Goal: Obtain resource: Obtain resource

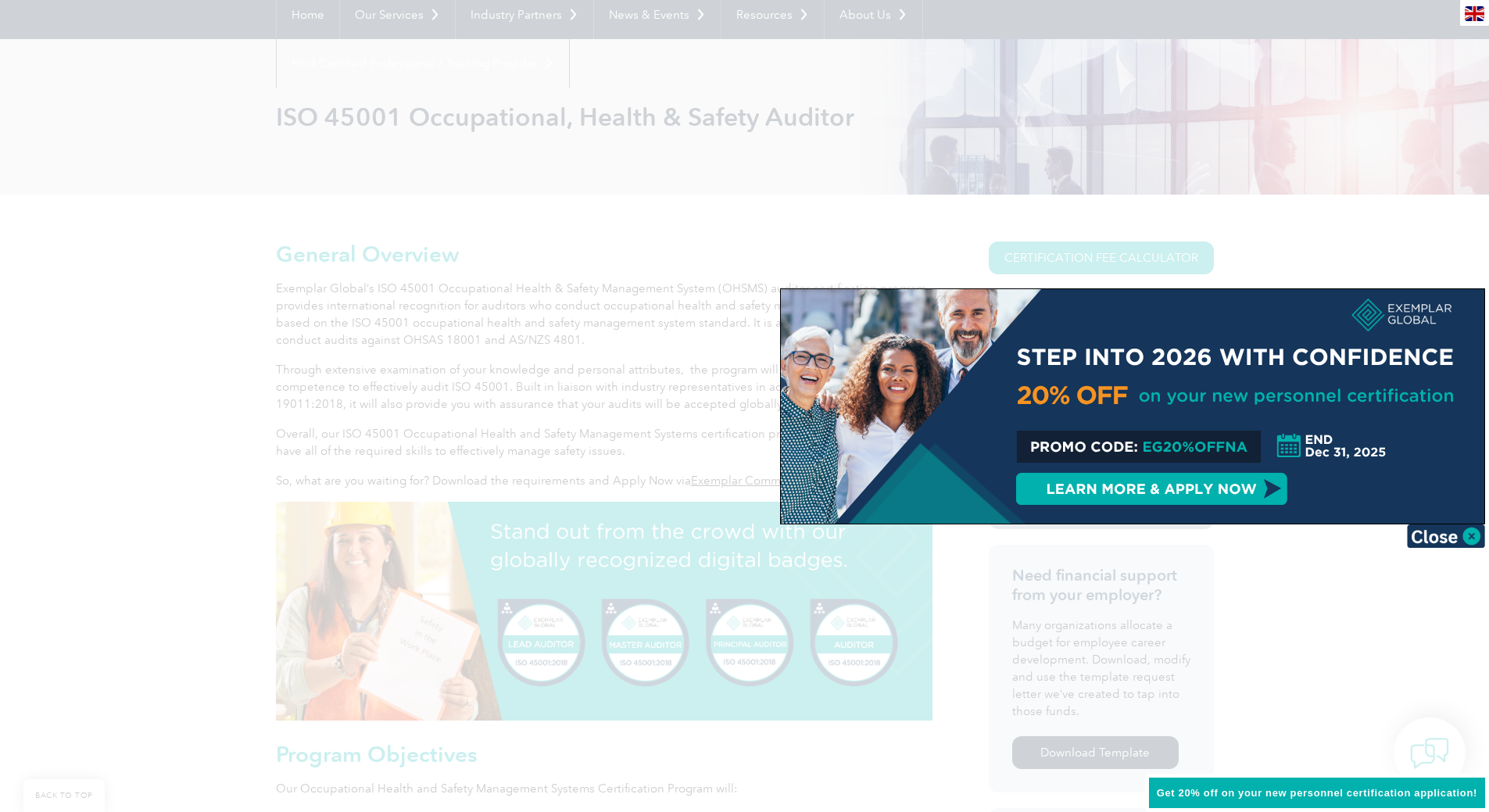
scroll to position [235, 0]
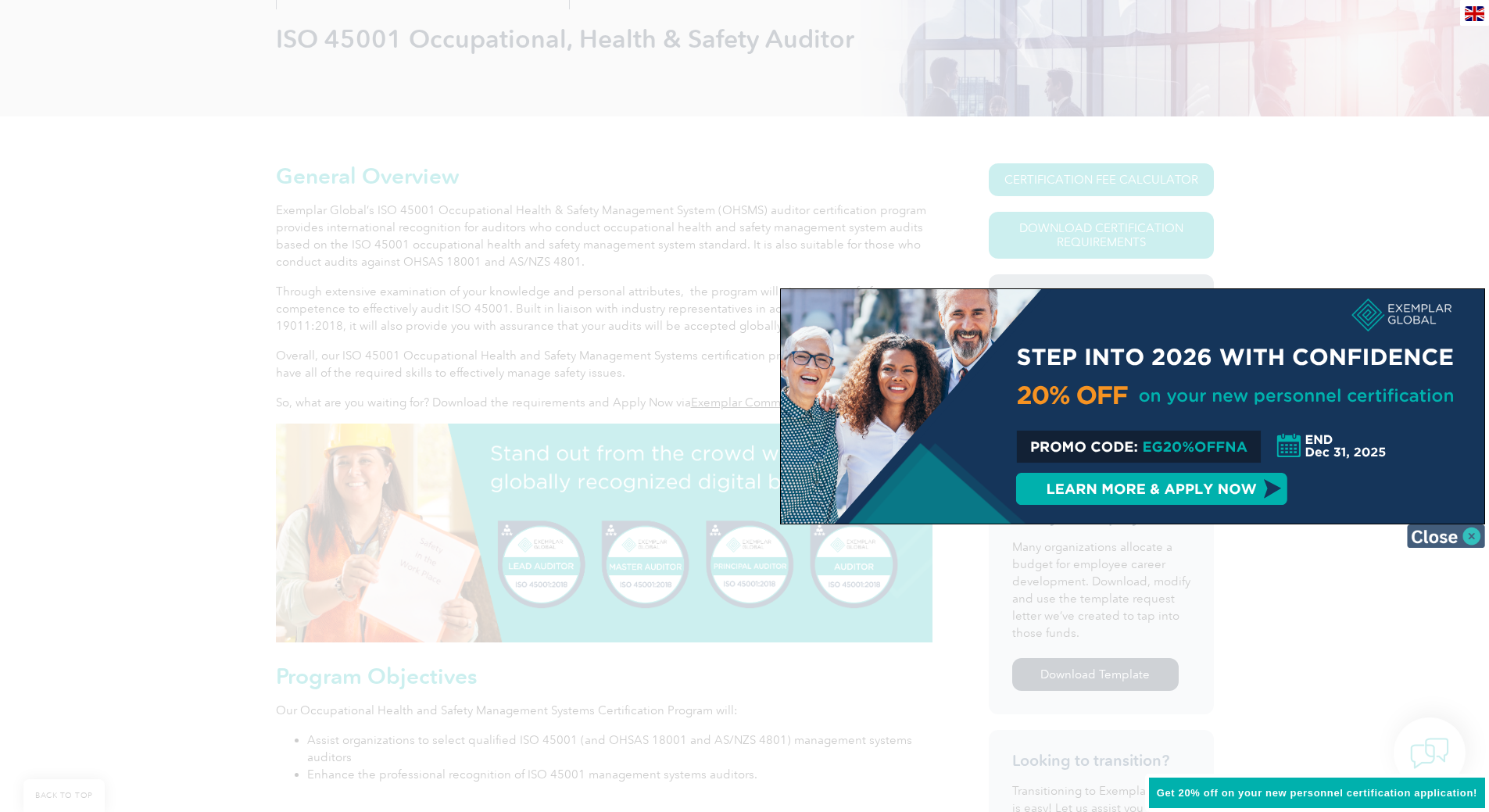
click at [1460, 535] on img at bounding box center [1445, 536] width 78 height 23
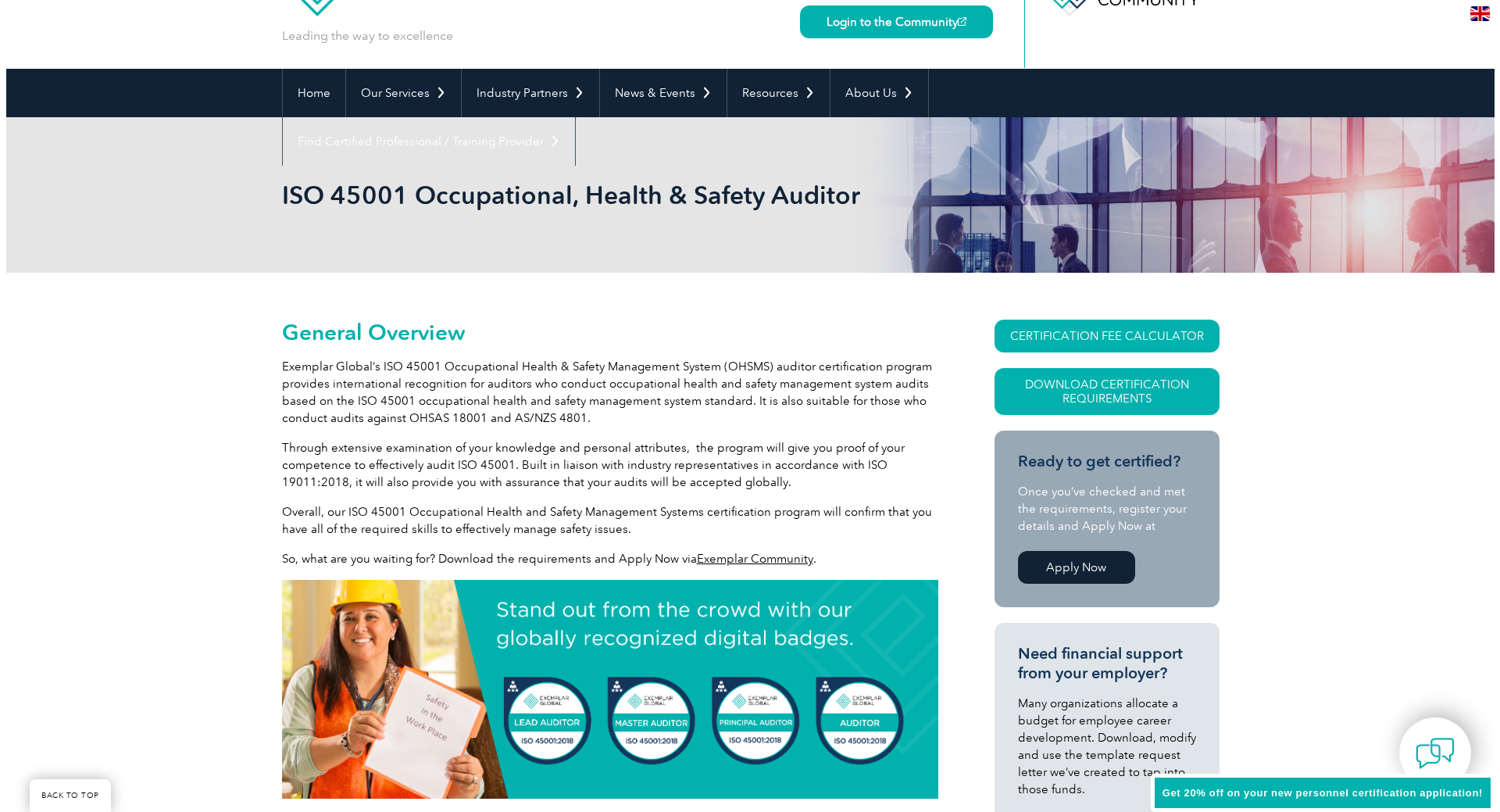
scroll to position [157, 0]
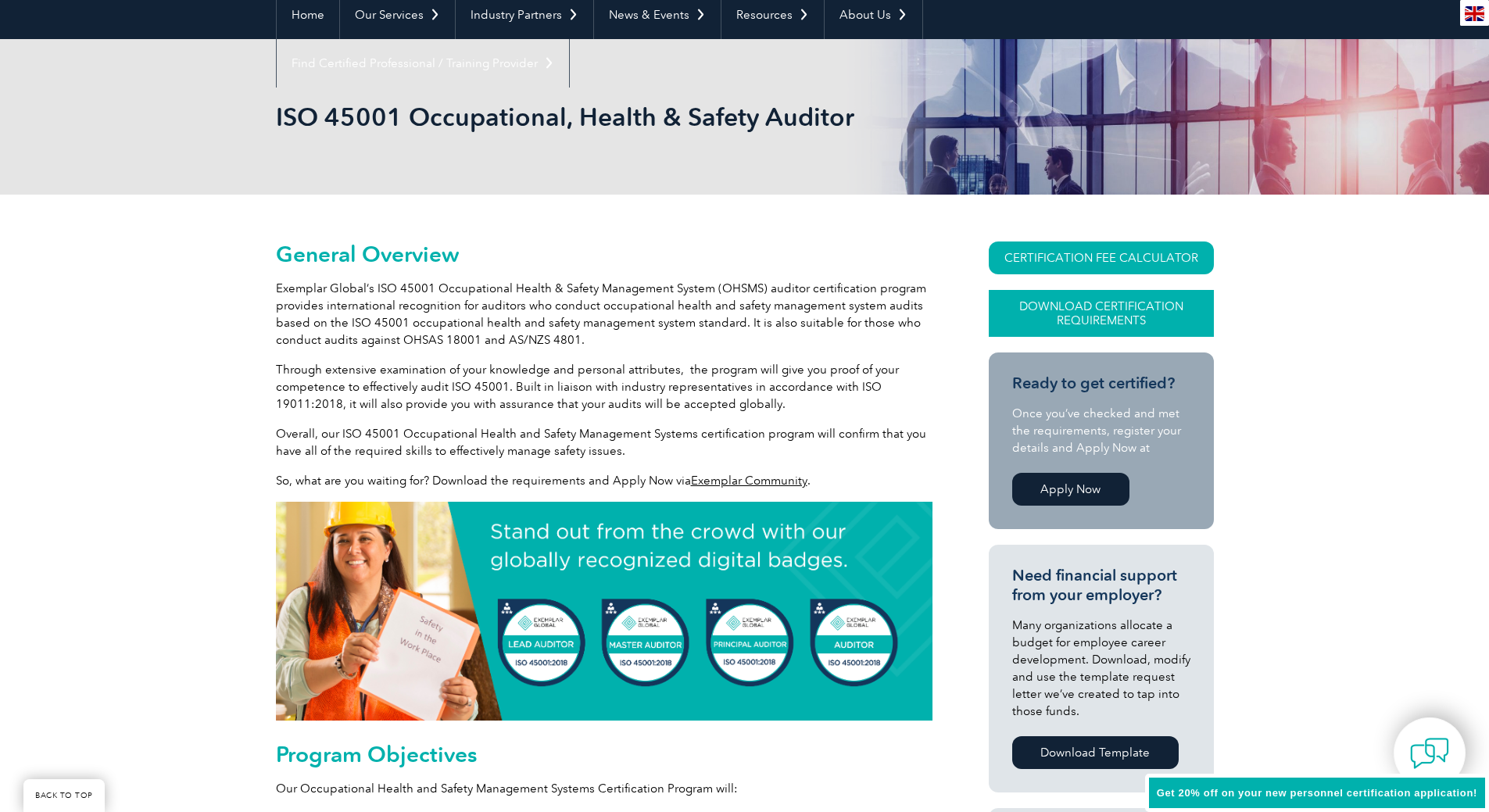
click at [1105, 311] on link "Download Certification Requirements" at bounding box center [1101, 313] width 225 height 47
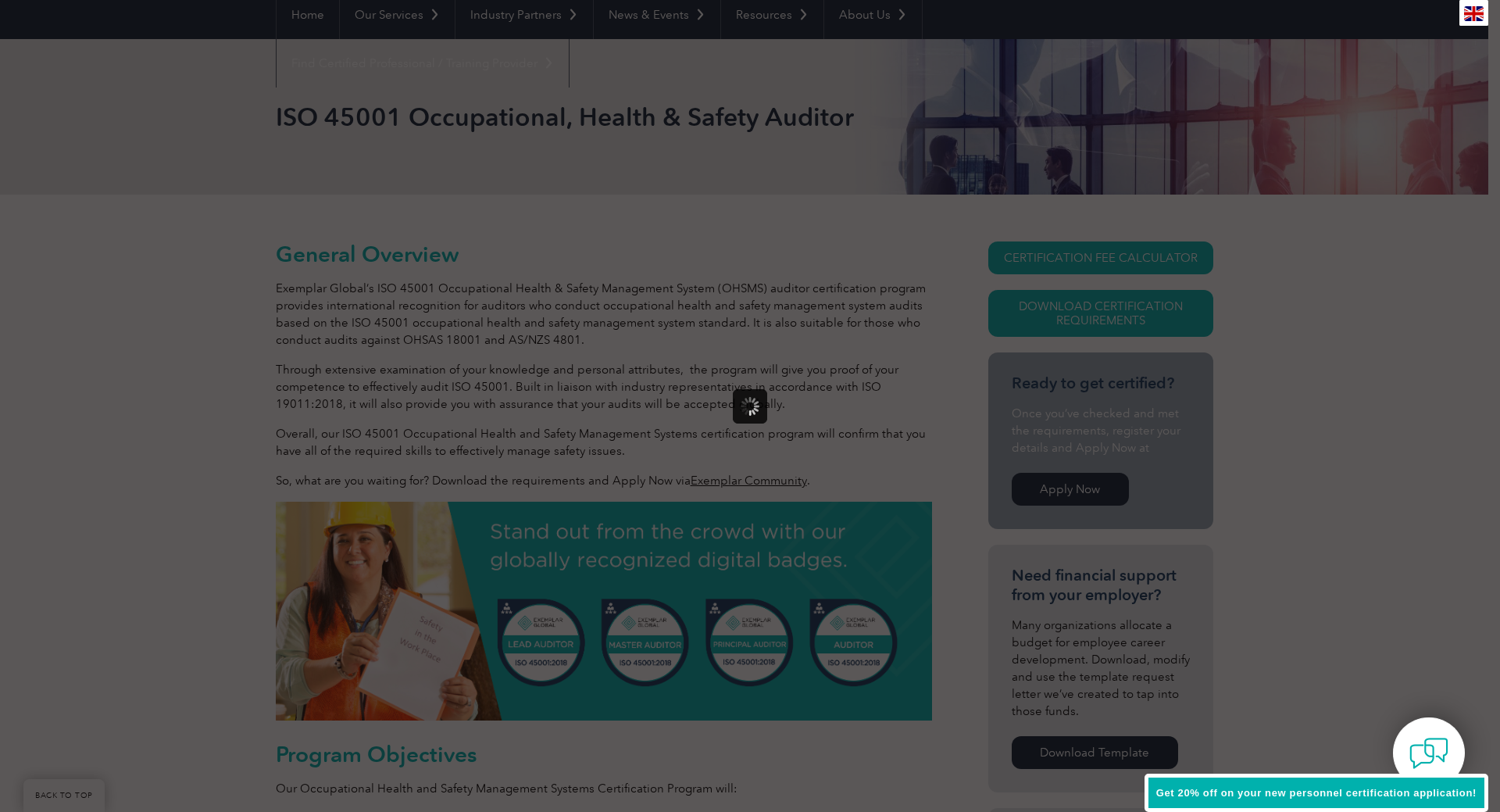
scroll to position [0, 0]
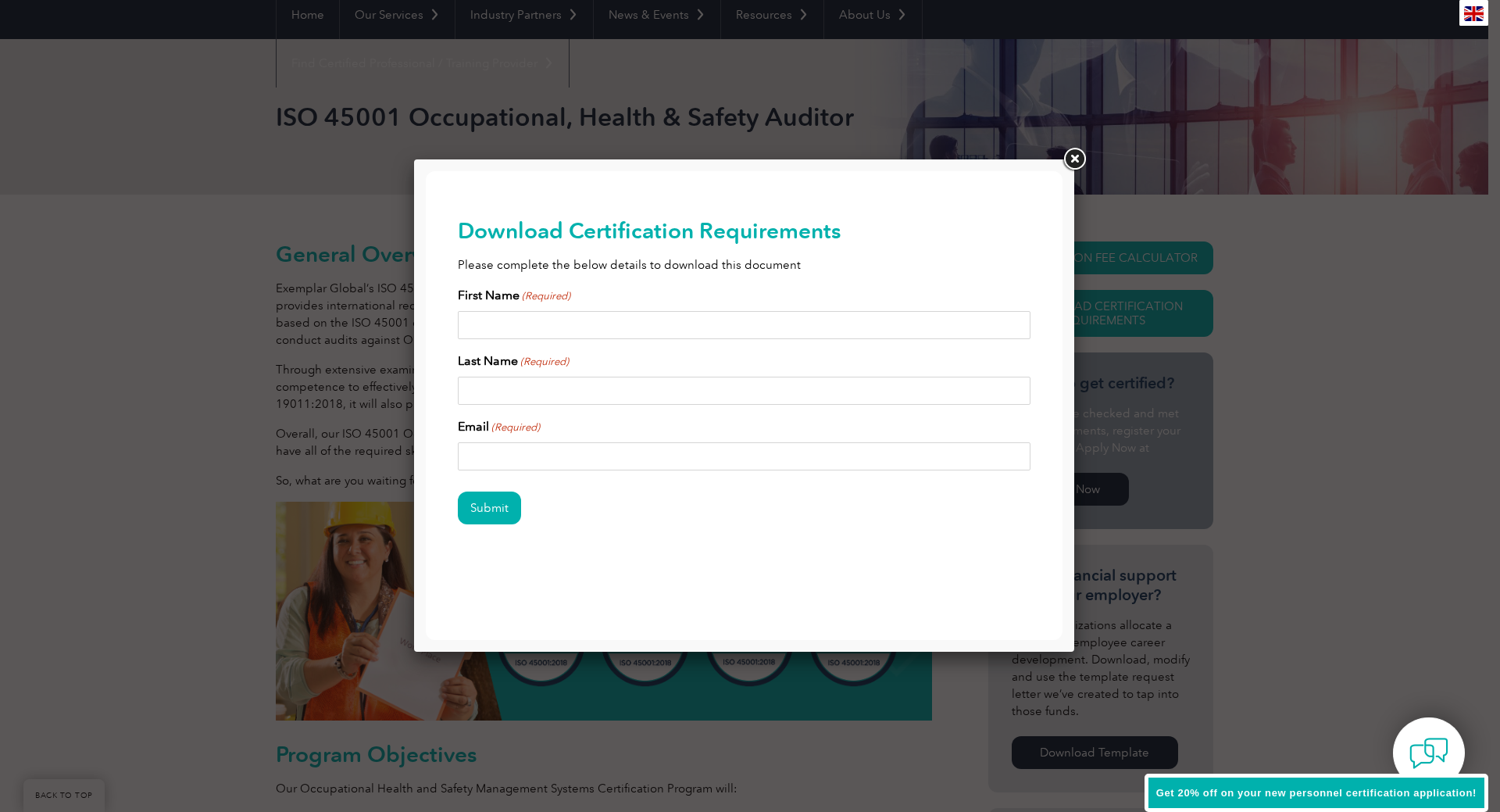
click at [568, 323] on input "First Name (Required)" at bounding box center [744, 324] width 574 height 28
type input "Branden"
type input "King"
type input "branden.king@meadforge.com"
click at [487, 511] on input "Submit" at bounding box center [489, 507] width 63 height 32
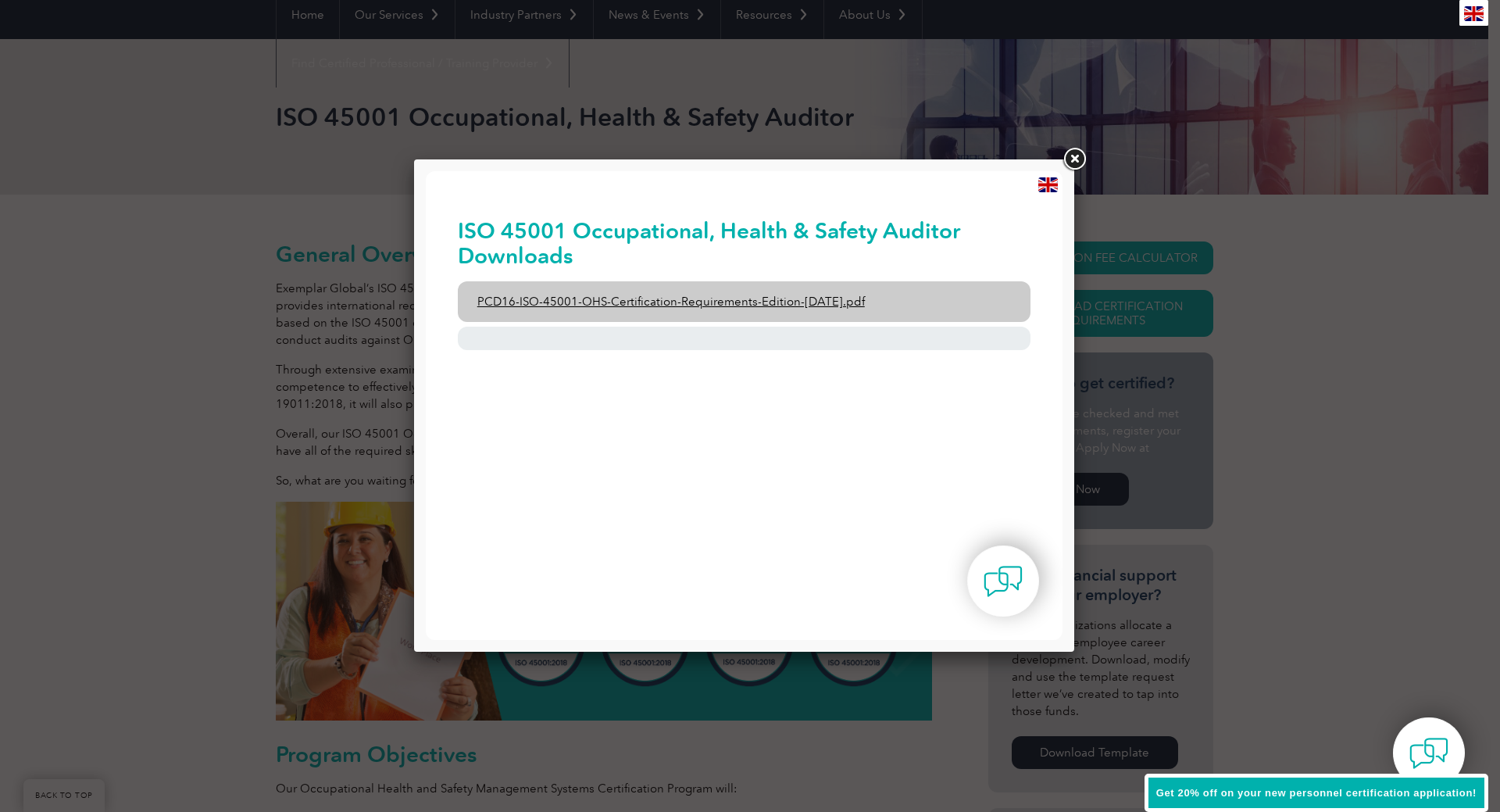
click at [843, 304] on link "PCD16-ISO-45001-OHS-Certification-Requirements-Edition-2-April-2022.pdf" at bounding box center [744, 301] width 574 height 41
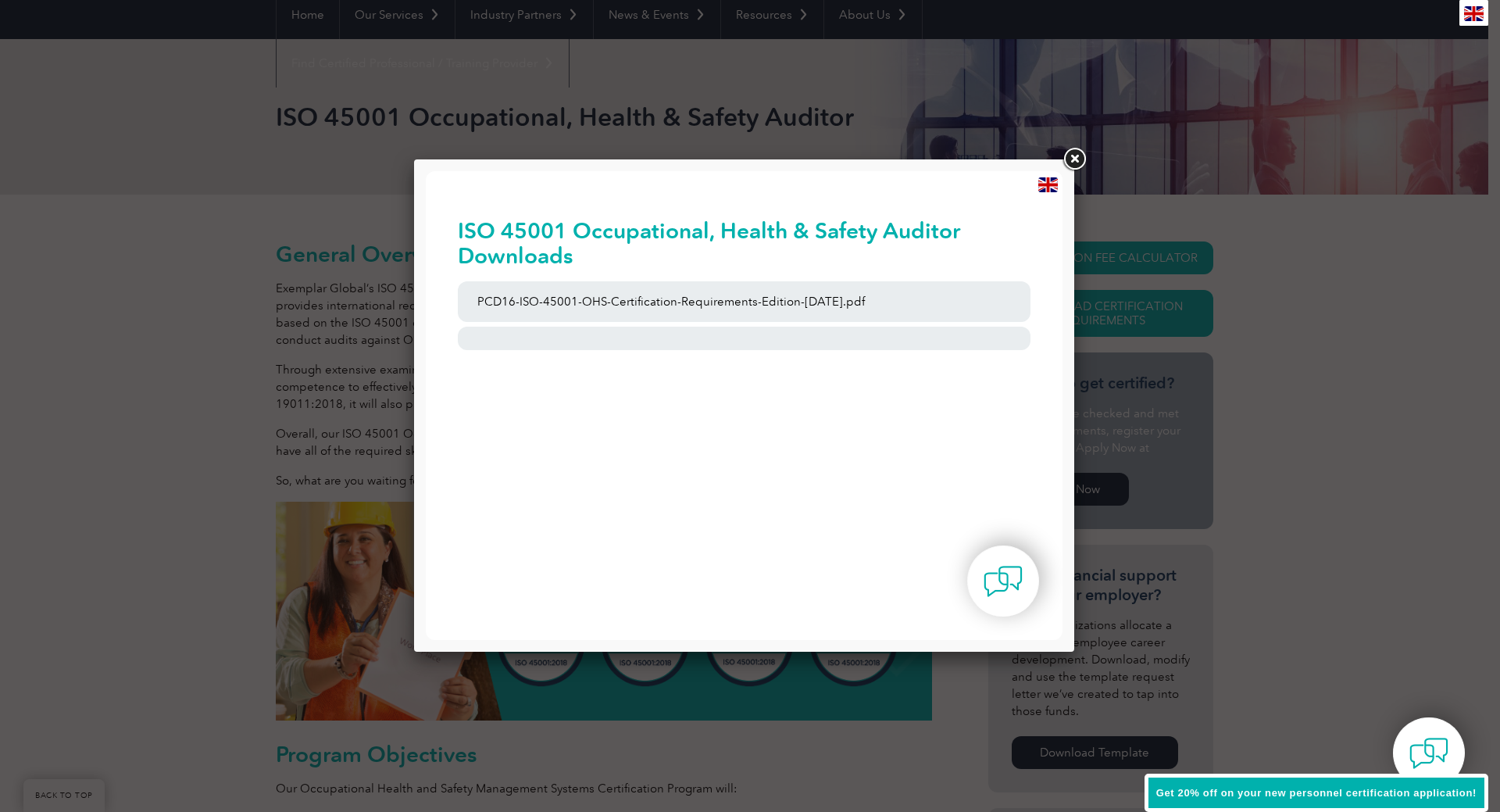
click at [1087, 161] on link at bounding box center [1074, 159] width 28 height 28
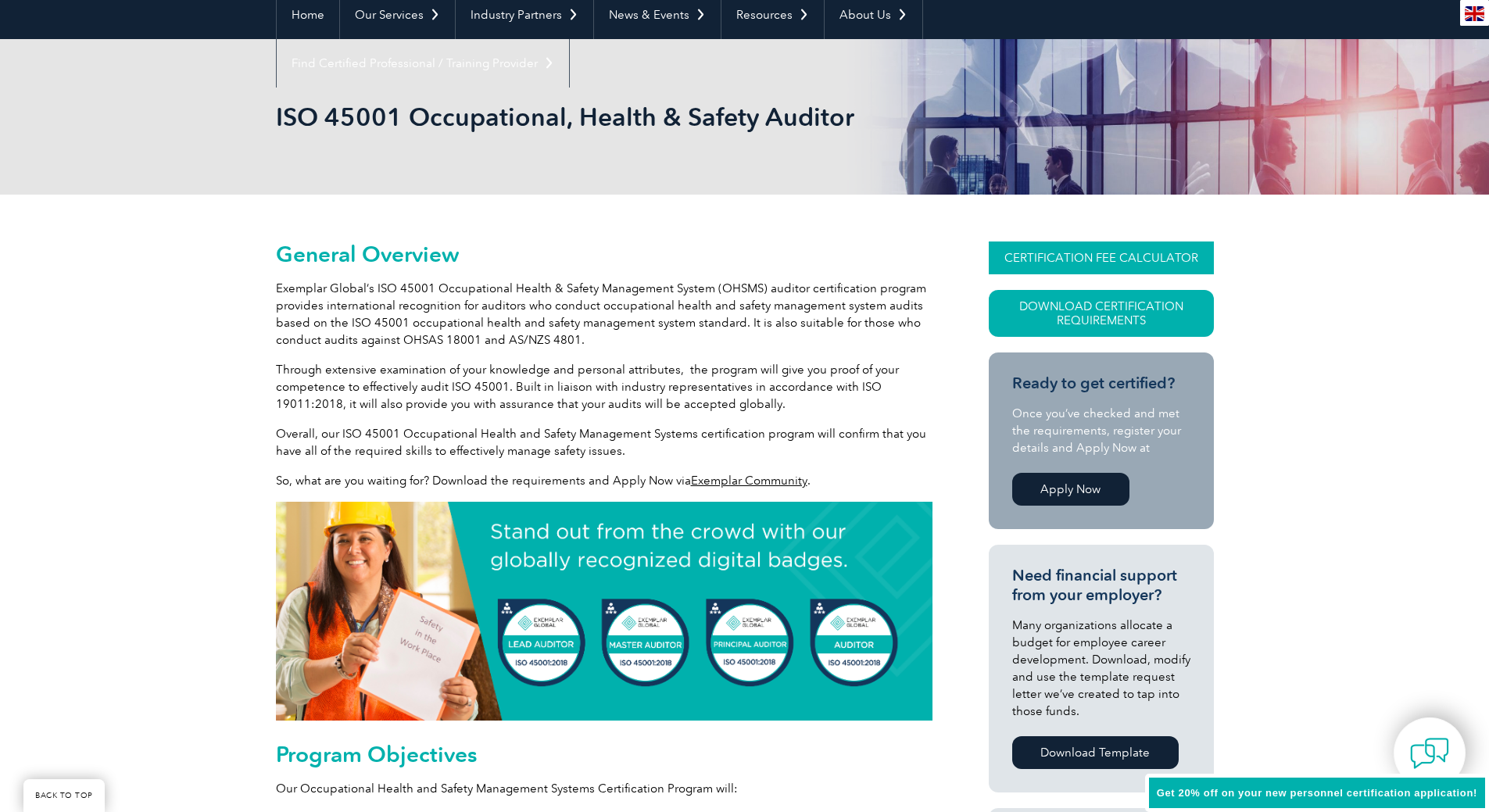
click at [1042, 258] on link "CERTIFICATION FEE CALCULATOR" at bounding box center [1101, 257] width 225 height 32
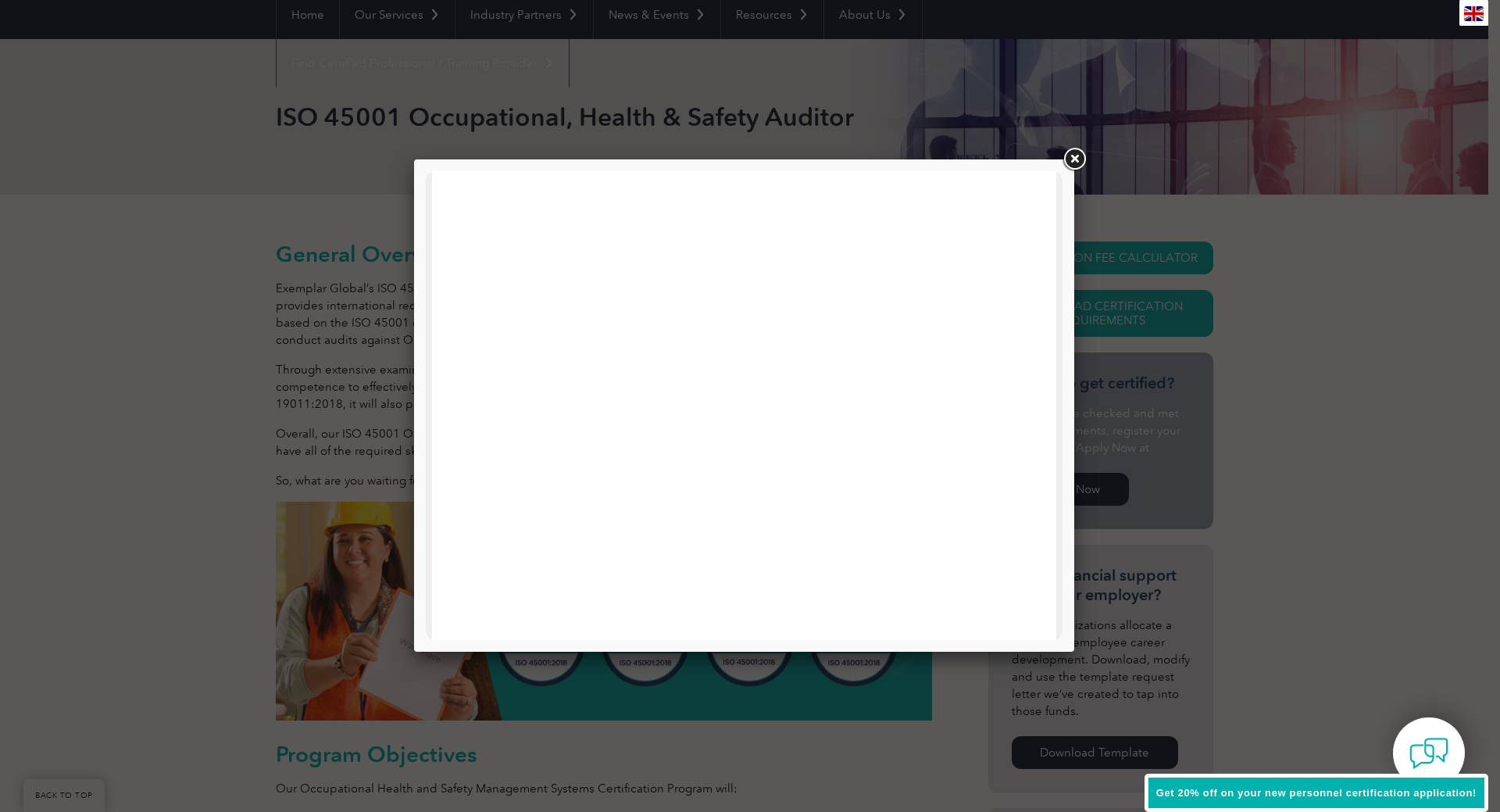
scroll to position [547, 0]
click at [1081, 155] on link at bounding box center [1074, 159] width 28 height 28
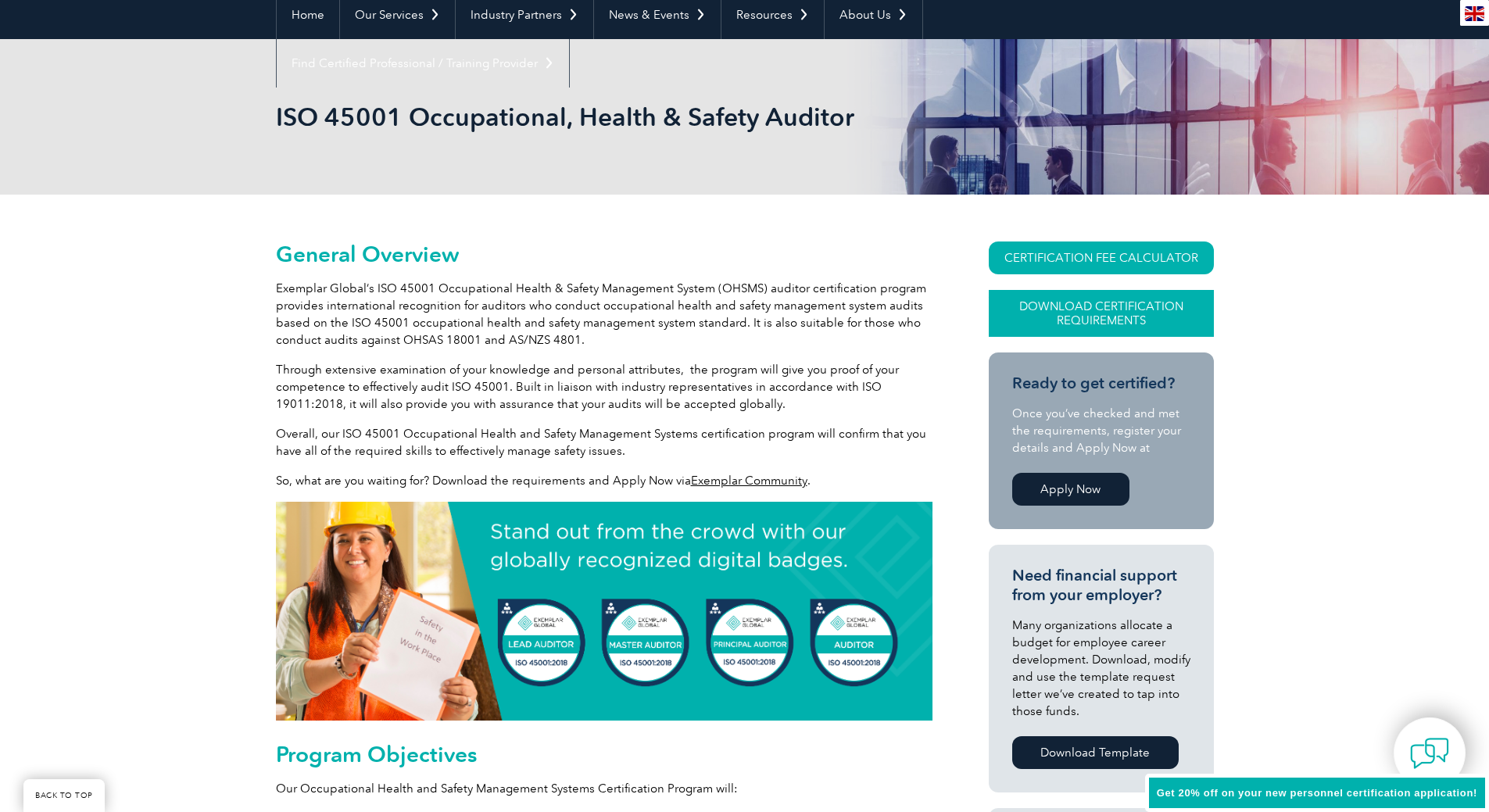
click at [1103, 308] on link "Download Certification Requirements" at bounding box center [1101, 313] width 225 height 47
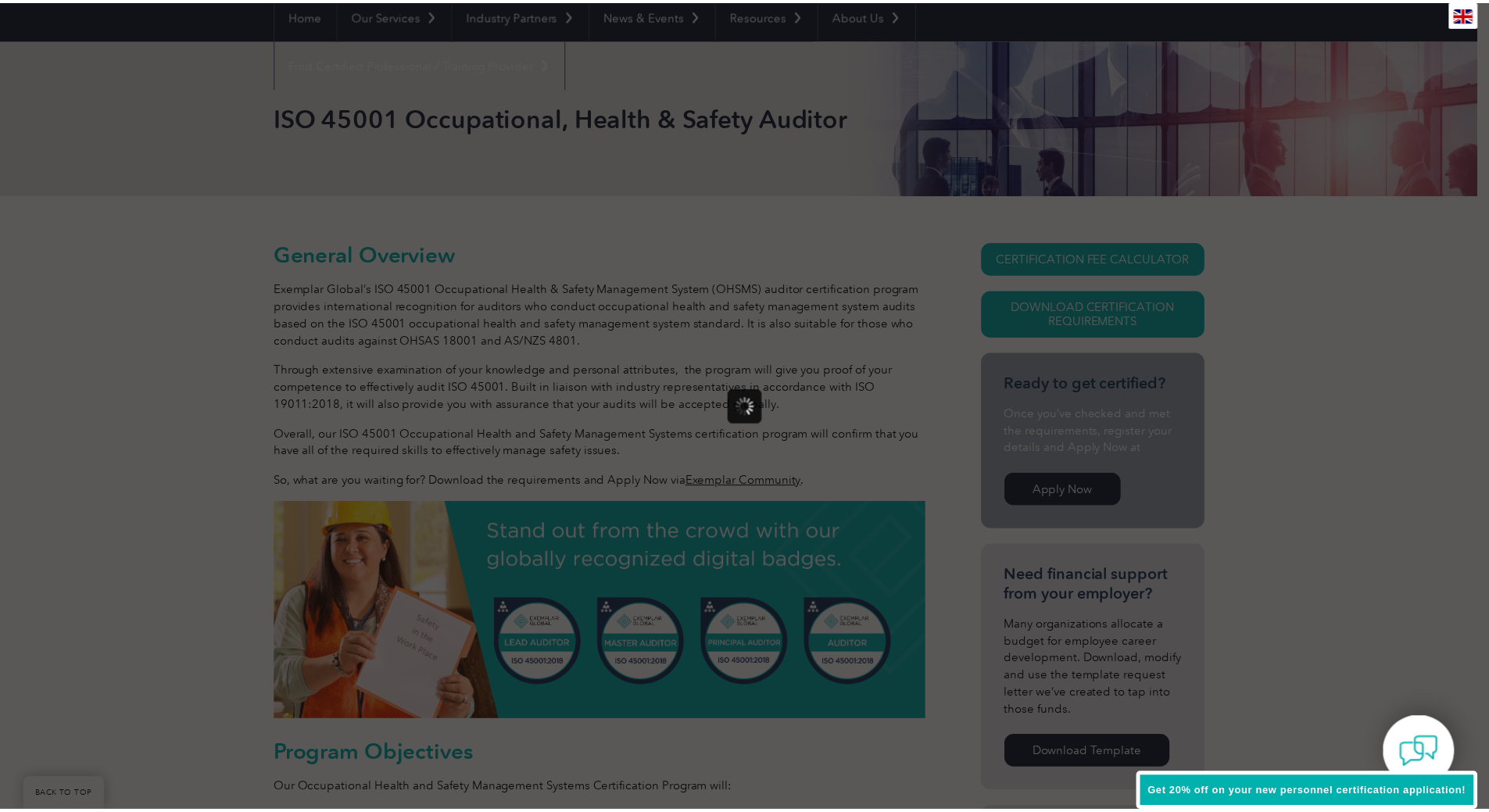
scroll to position [0, 0]
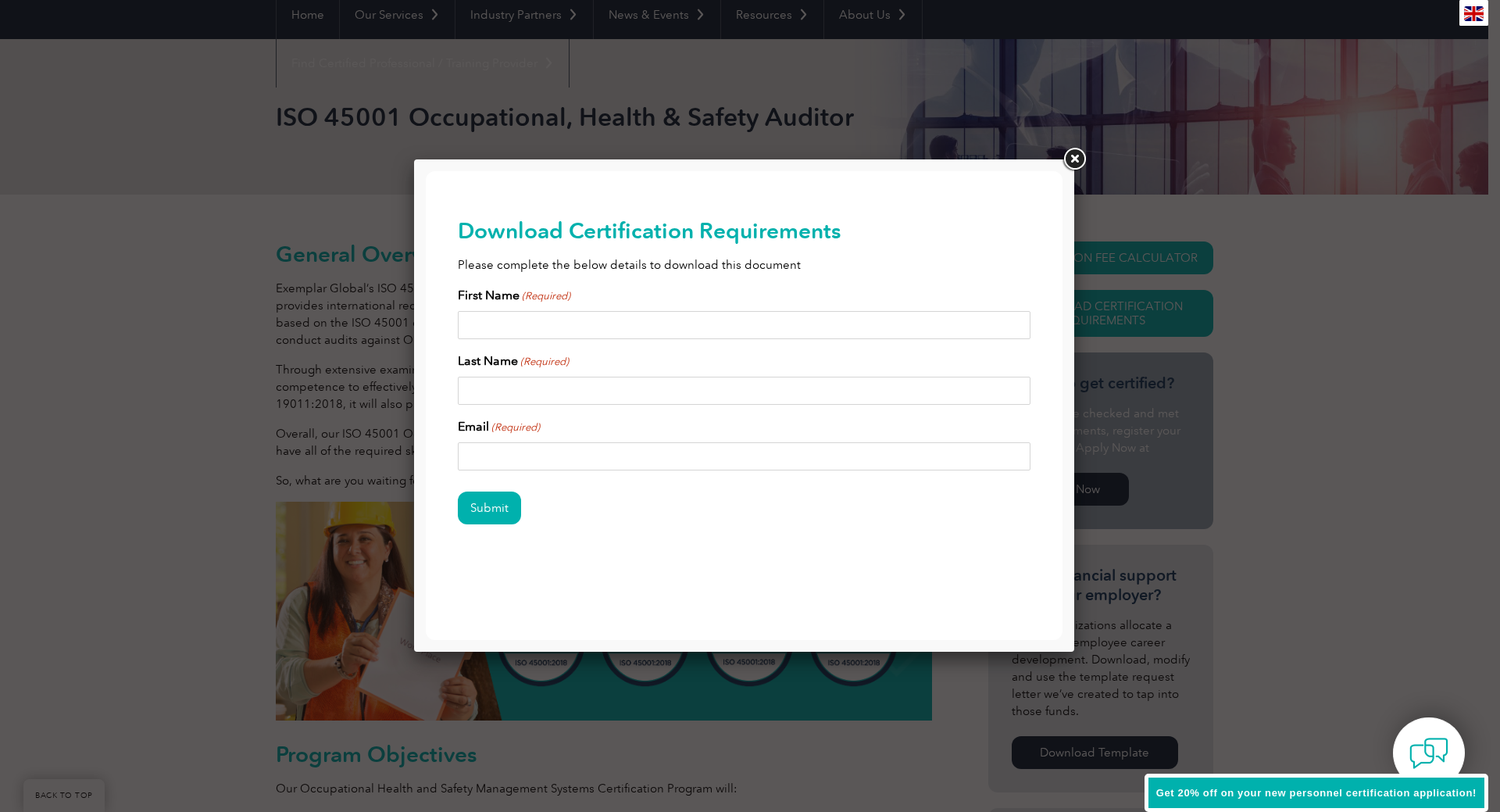
click at [1076, 157] on link at bounding box center [1074, 159] width 28 height 28
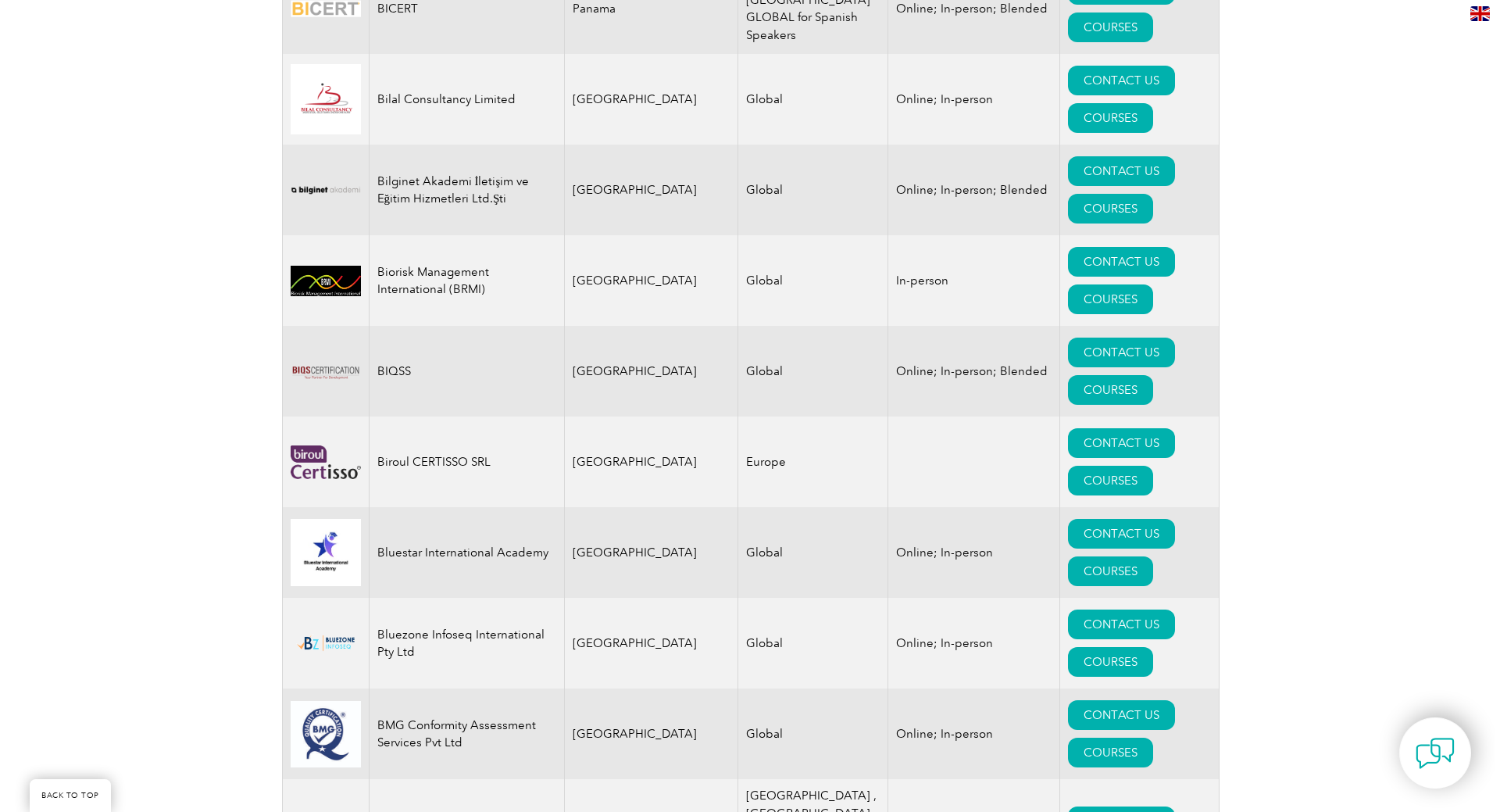
scroll to position [3204, 0]
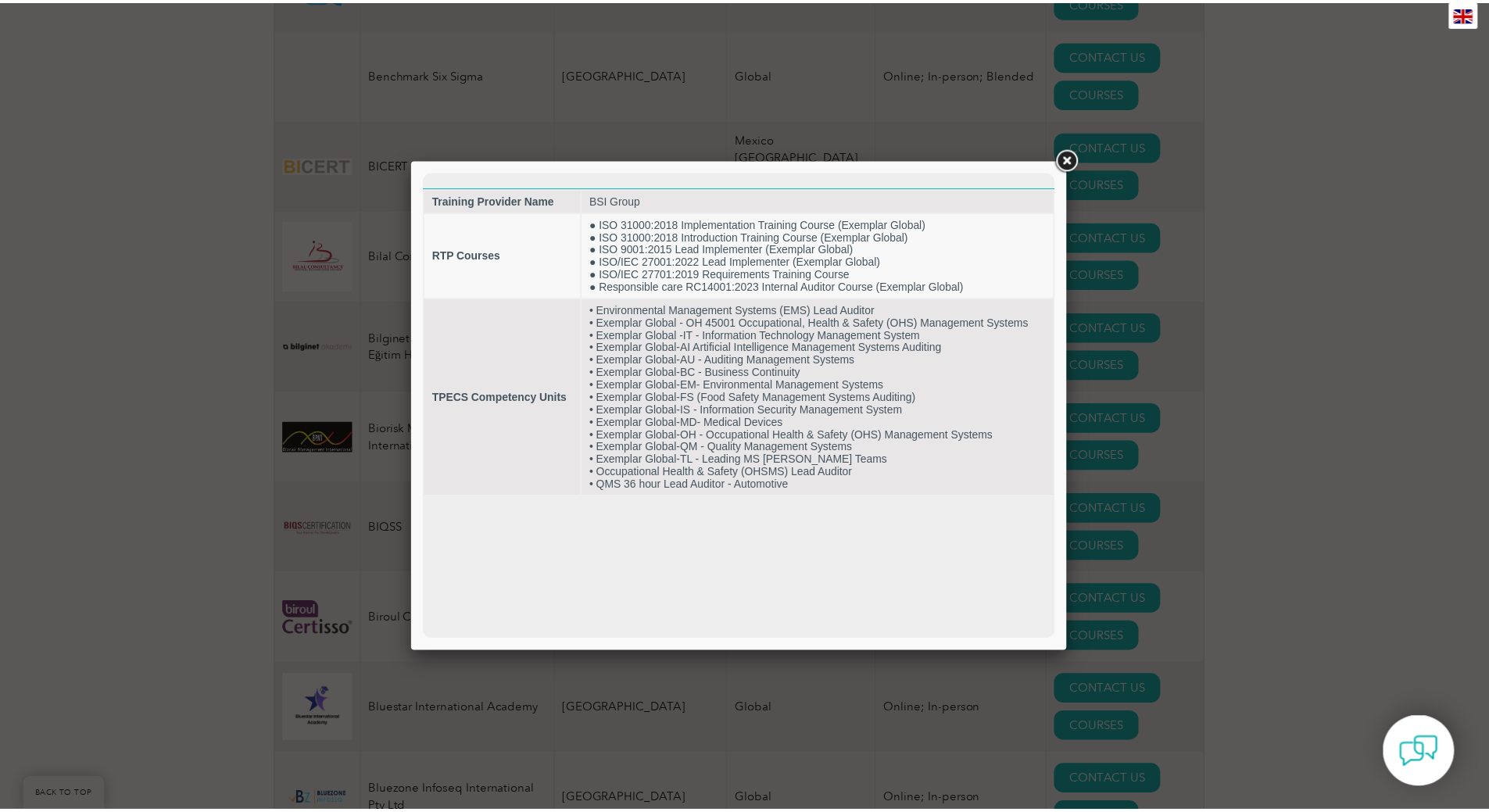
scroll to position [0, 0]
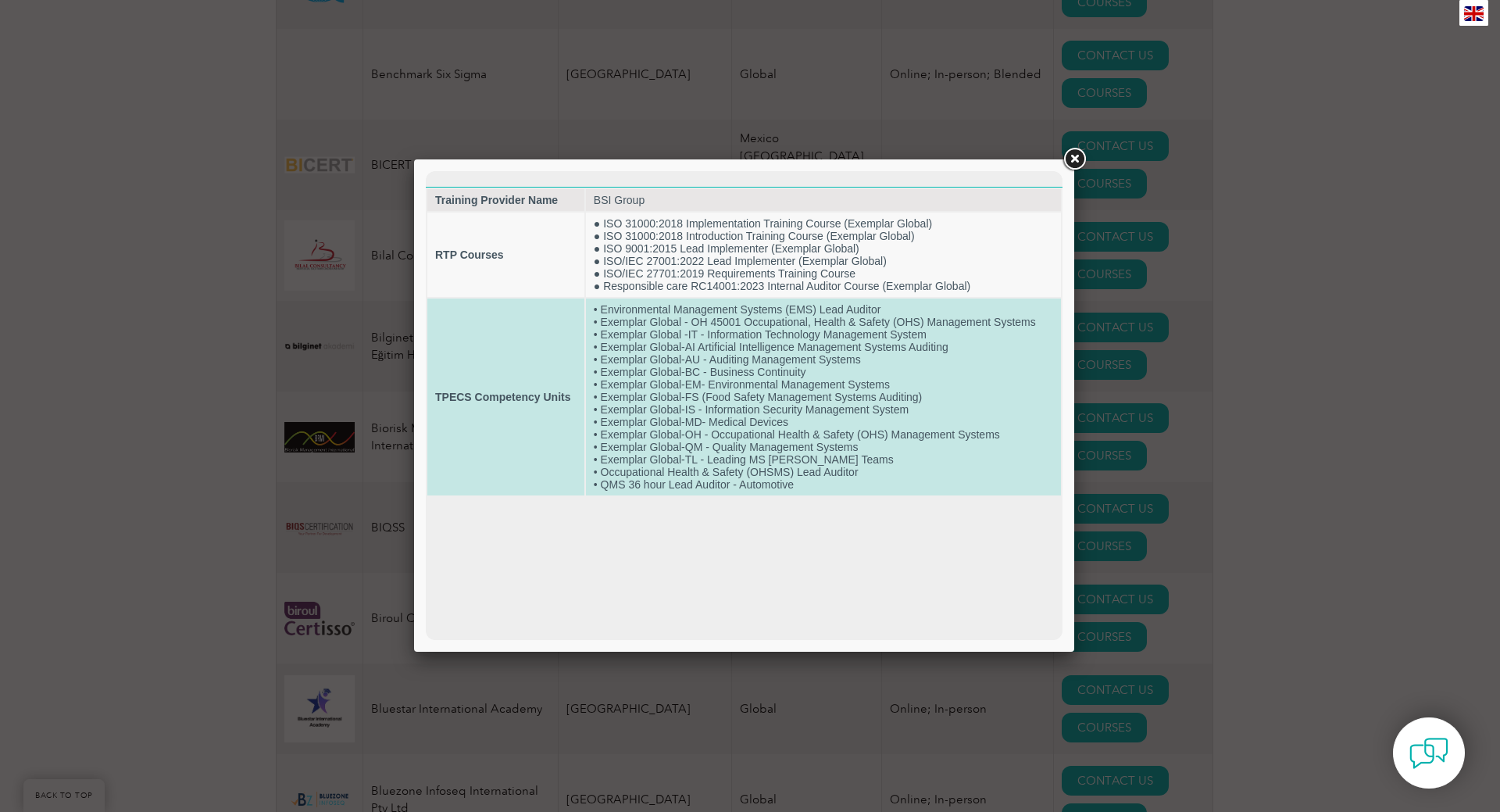
click at [707, 435] on td "• Environmental Management Systems (EMS) Lead Auditor • Exemplar Global - OH 45…" at bounding box center [823, 397] width 475 height 197
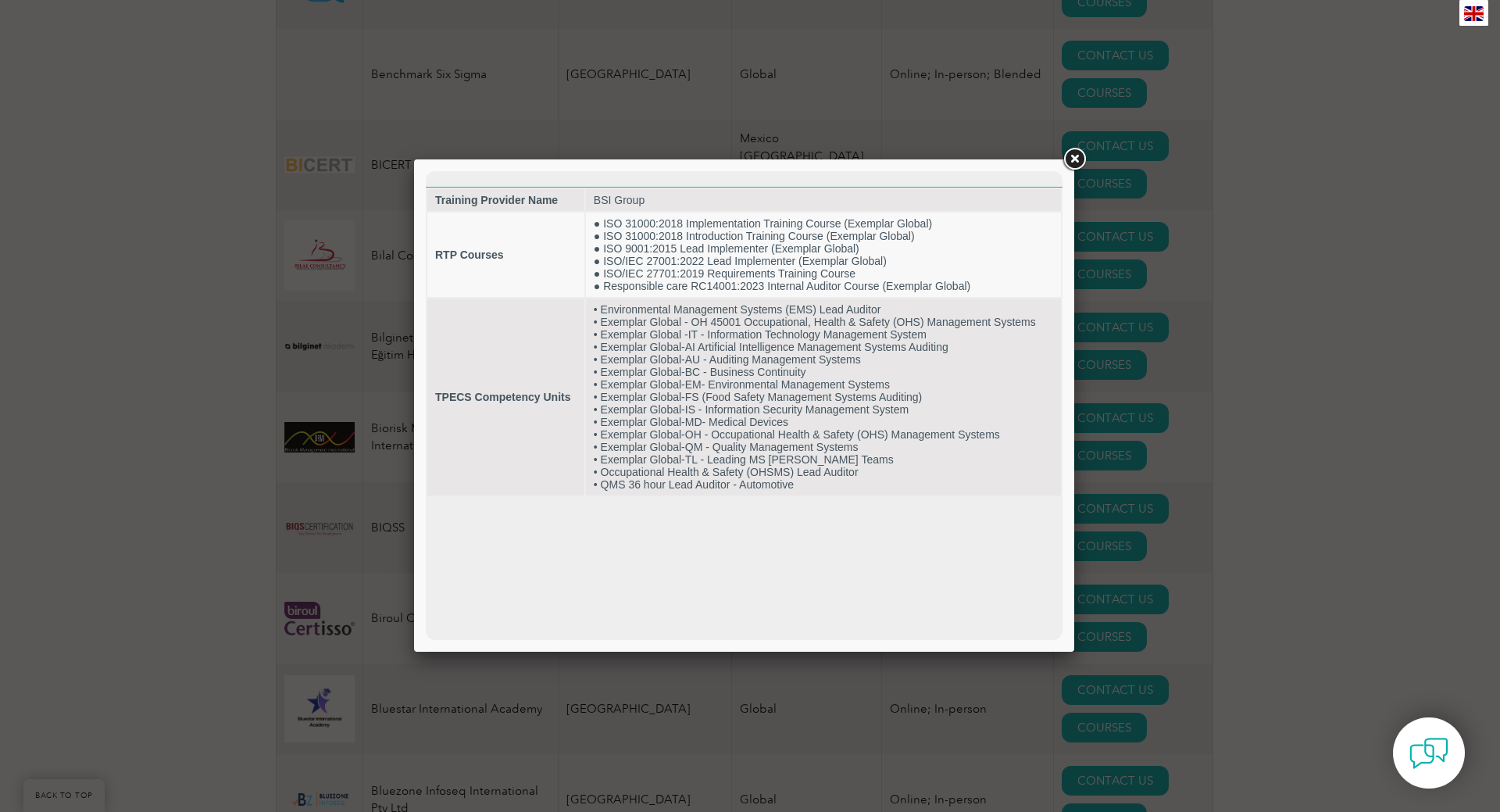
click at [1072, 161] on link at bounding box center [1074, 159] width 28 height 28
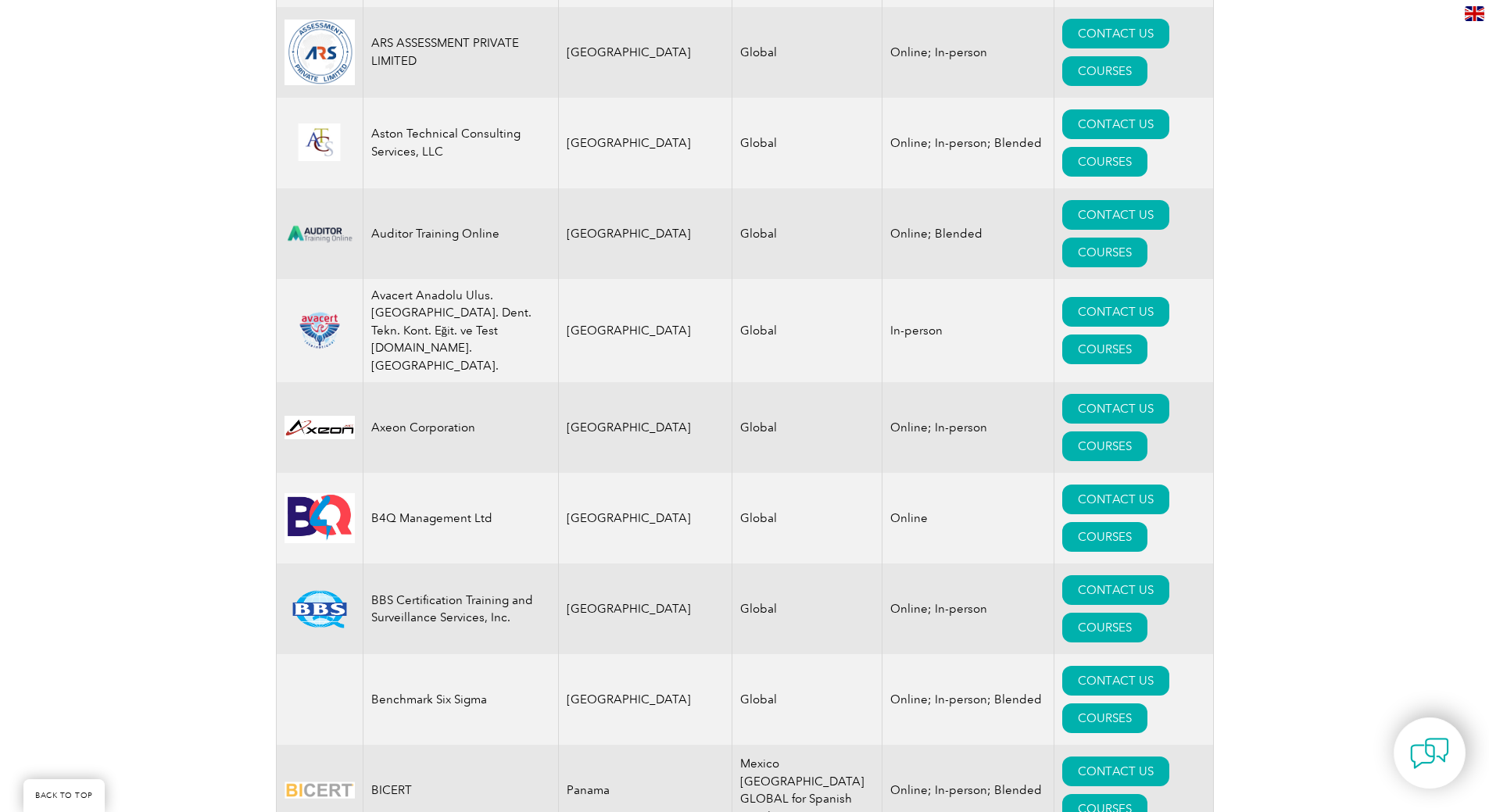
scroll to position [1953, 0]
